Goal: Find specific fact: Find specific fact

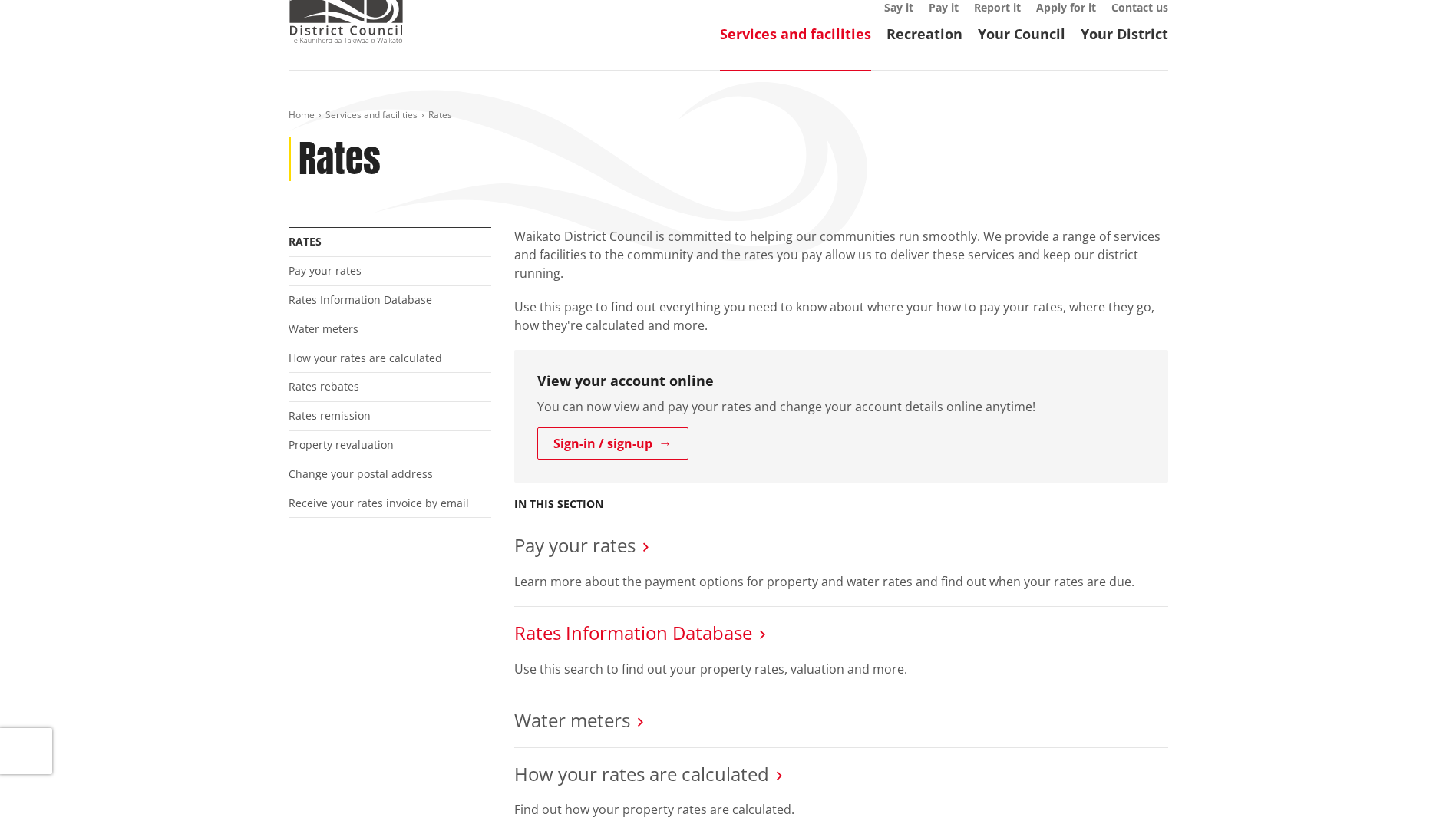
scroll to position [153, 0]
click at [623, 620] on link "Rates Information Database" at bounding box center [633, 633] width 238 height 26
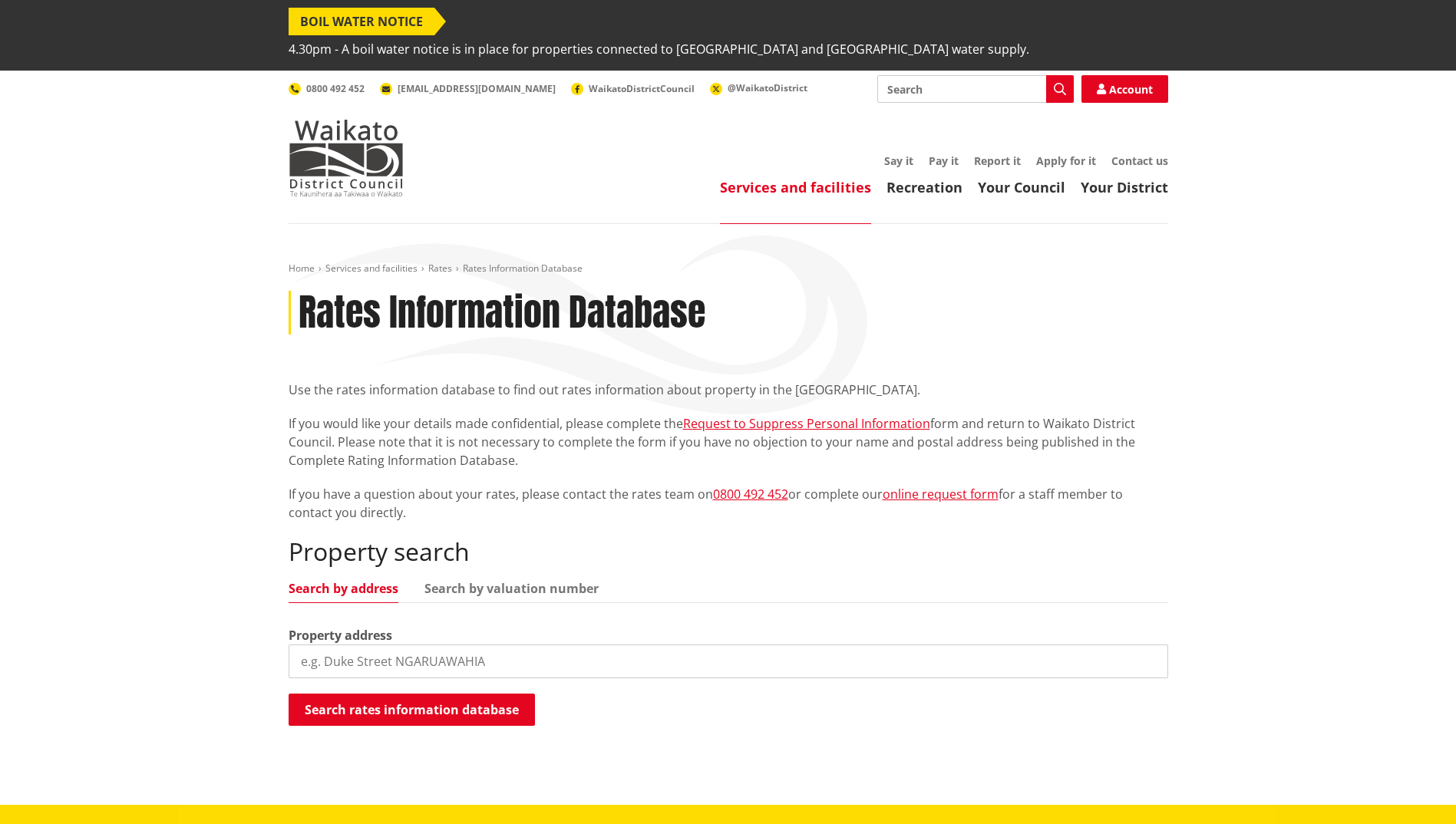
click at [449, 644] on input "search" at bounding box center [728, 661] width 880 height 34
paste input "[STREET_ADDRESS]"
type input "[STREET_ADDRESS]"
click at [444, 694] on button "Search rates information database" at bounding box center [411, 709] width 246 height 32
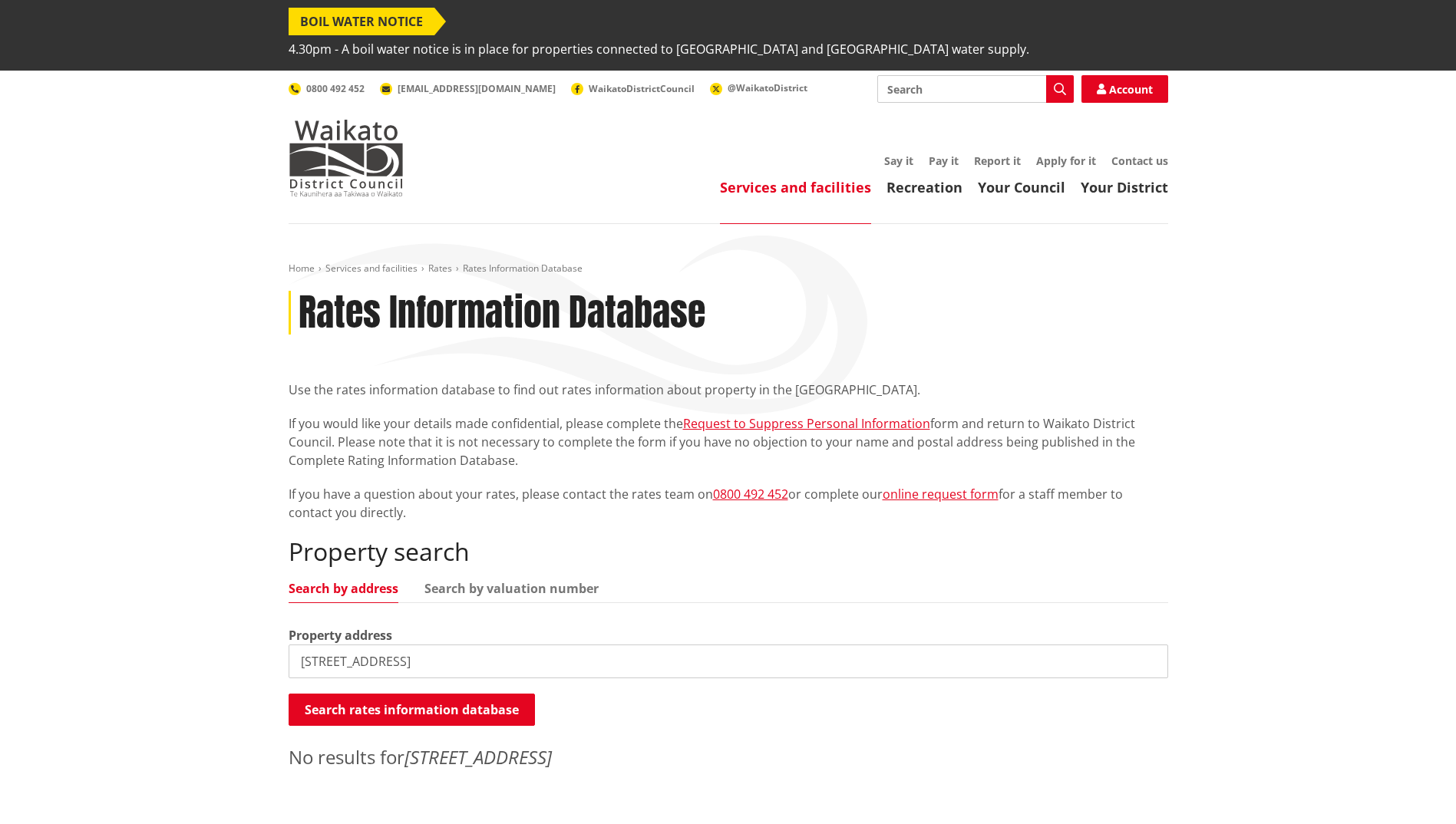
click at [421, 644] on input "[STREET_ADDRESS]" at bounding box center [728, 661] width 880 height 34
